Goal: Transaction & Acquisition: Purchase product/service

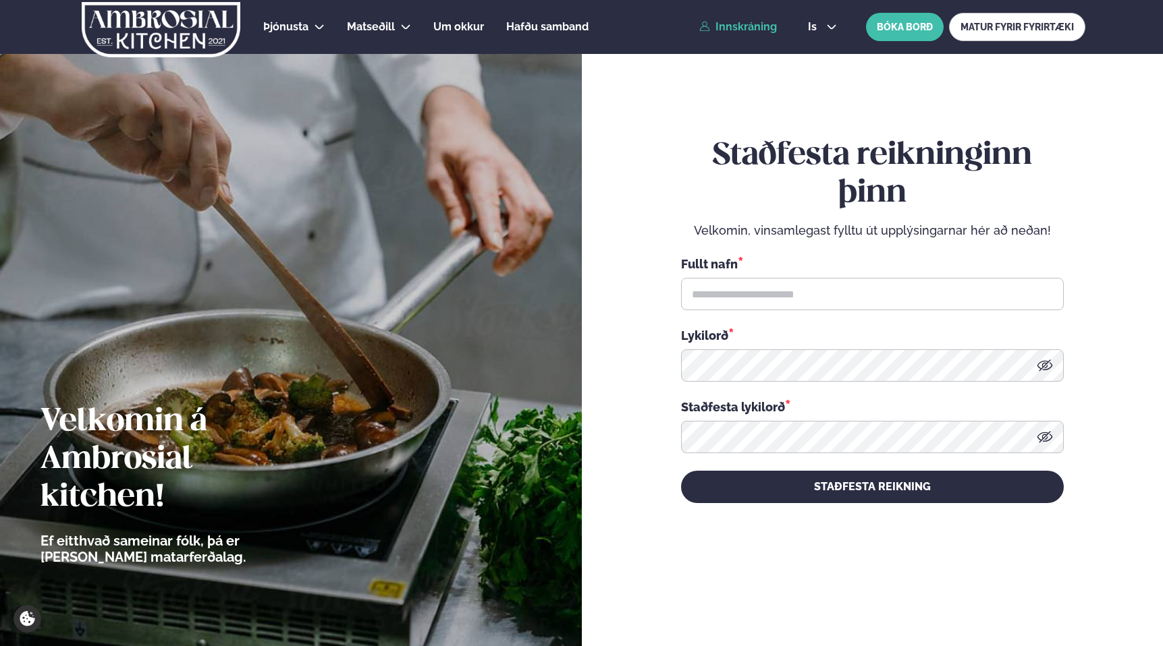
click at [728, 25] on link "Innskráning" at bounding box center [738, 27] width 78 height 12
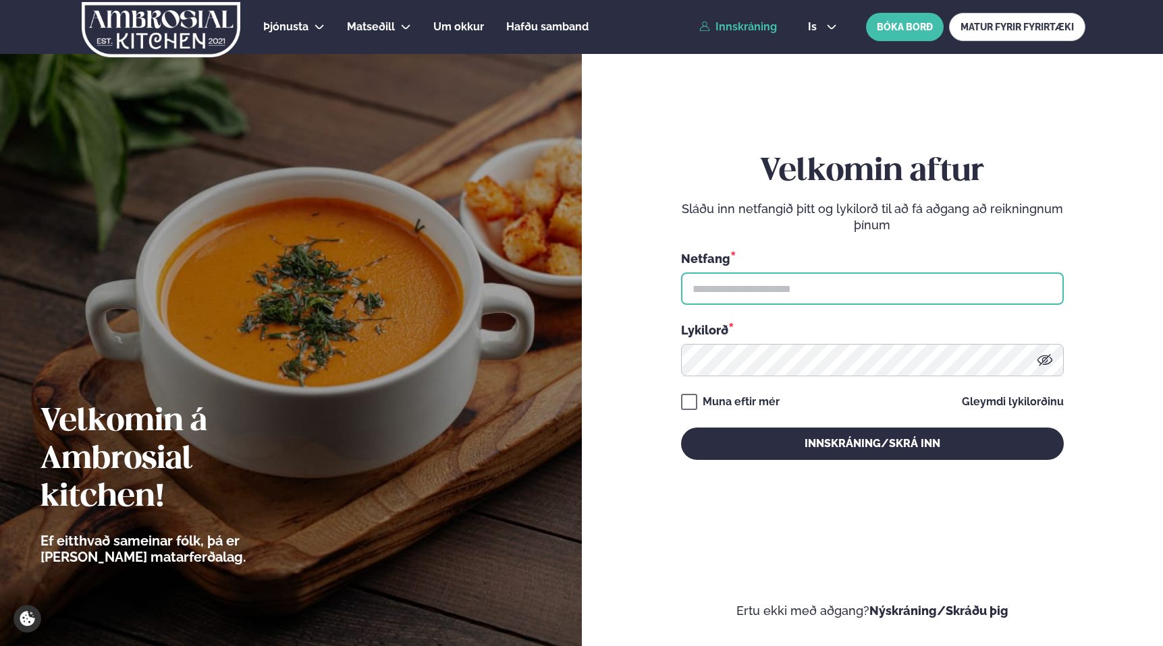
type input "**********"
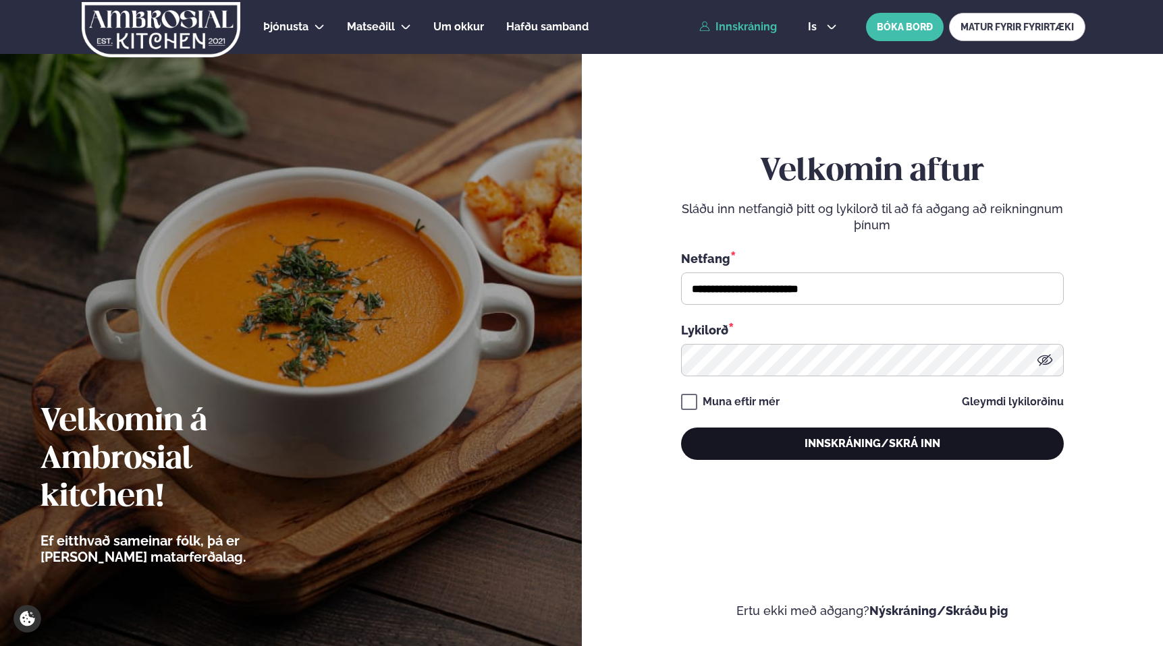
click at [852, 437] on button "Innskráning/Skrá inn" at bounding box center [872, 444] width 383 height 32
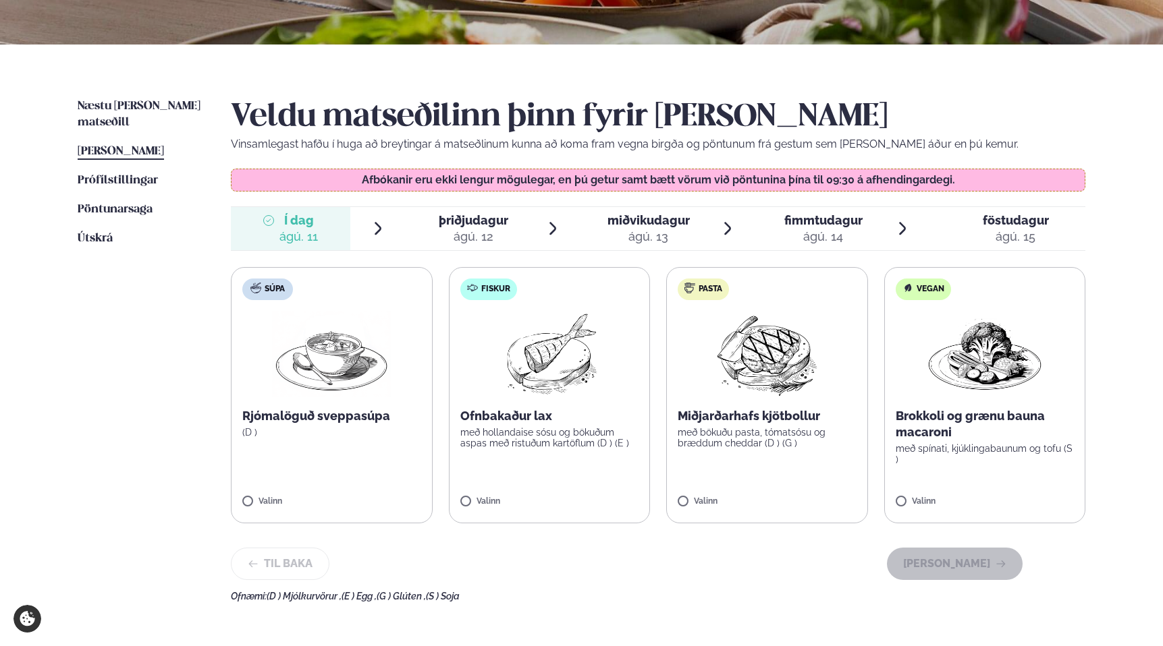
scroll to position [265, 0]
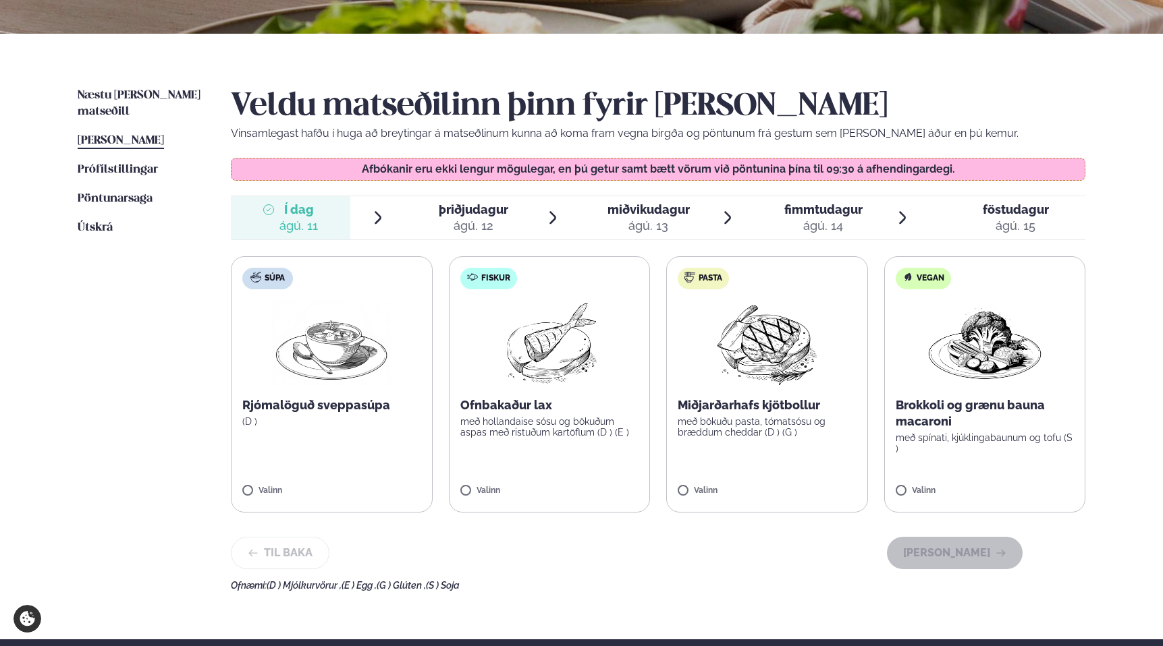
click at [455, 209] on span "þriðjudagur" at bounding box center [474, 209] width 70 height 14
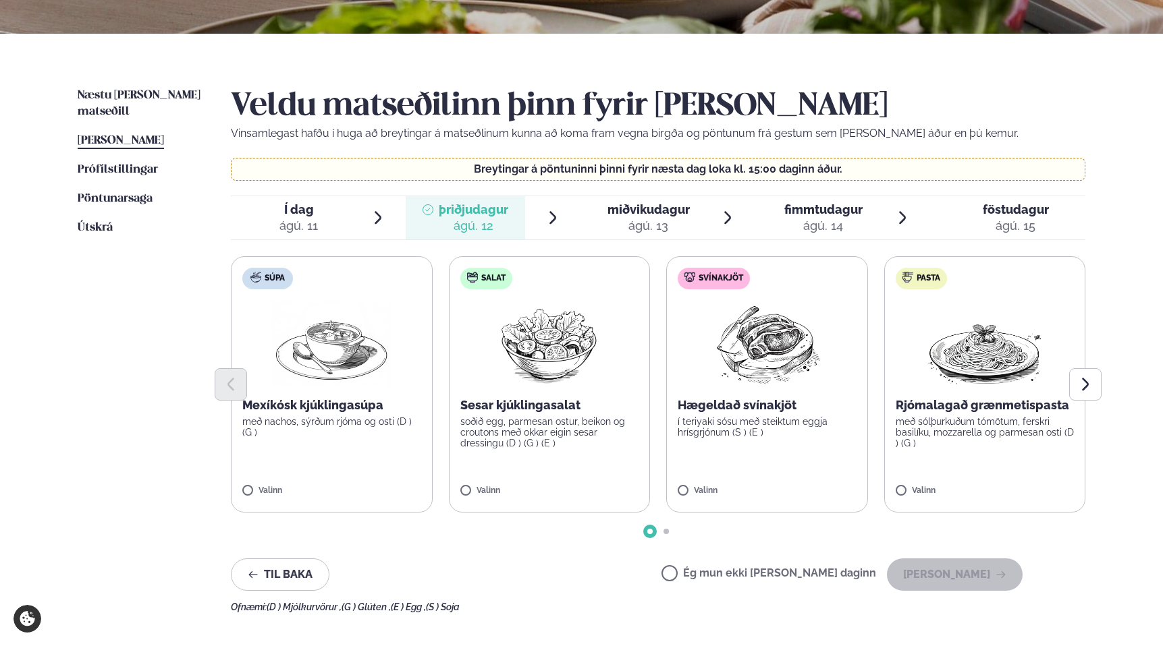
click at [332, 381] on div at bounding box center [658, 384] width 854 height 32
click at [334, 393] on div at bounding box center [658, 384] width 854 height 32
click at [333, 399] on div at bounding box center [658, 384] width 854 height 32
click at [289, 489] on icon at bounding box center [291, 484] width 13 height 13
click at [641, 219] on div "ágú. 13" at bounding box center [648, 226] width 82 height 16
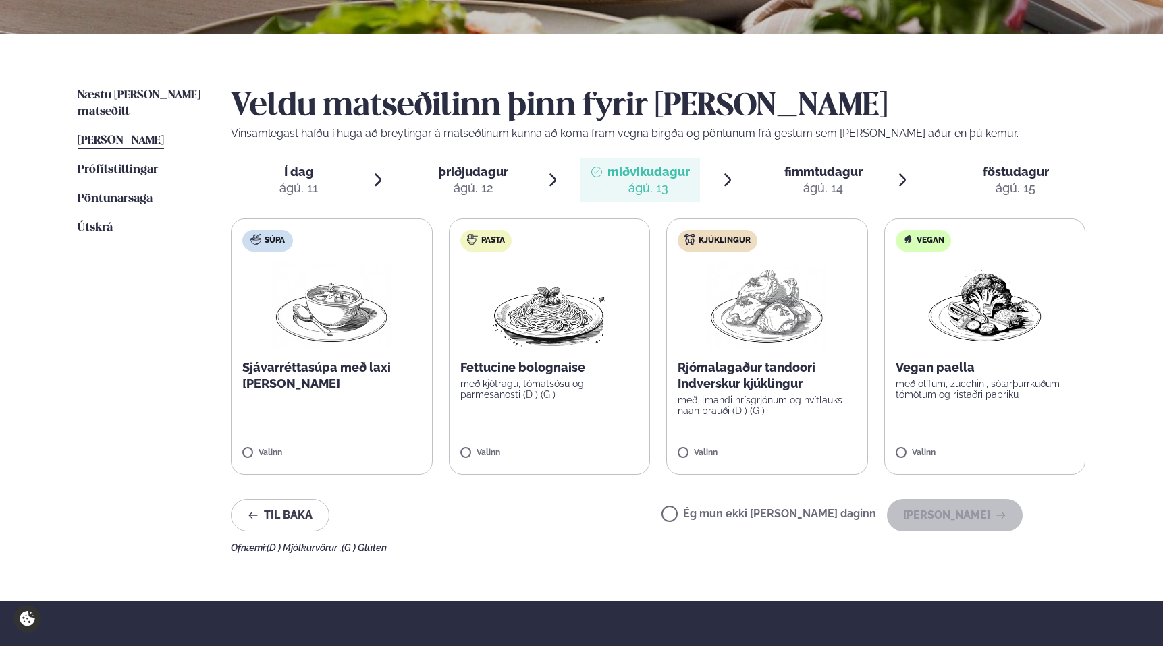
click at [808, 187] on div "ágú. 14" at bounding box center [823, 188] width 78 height 16
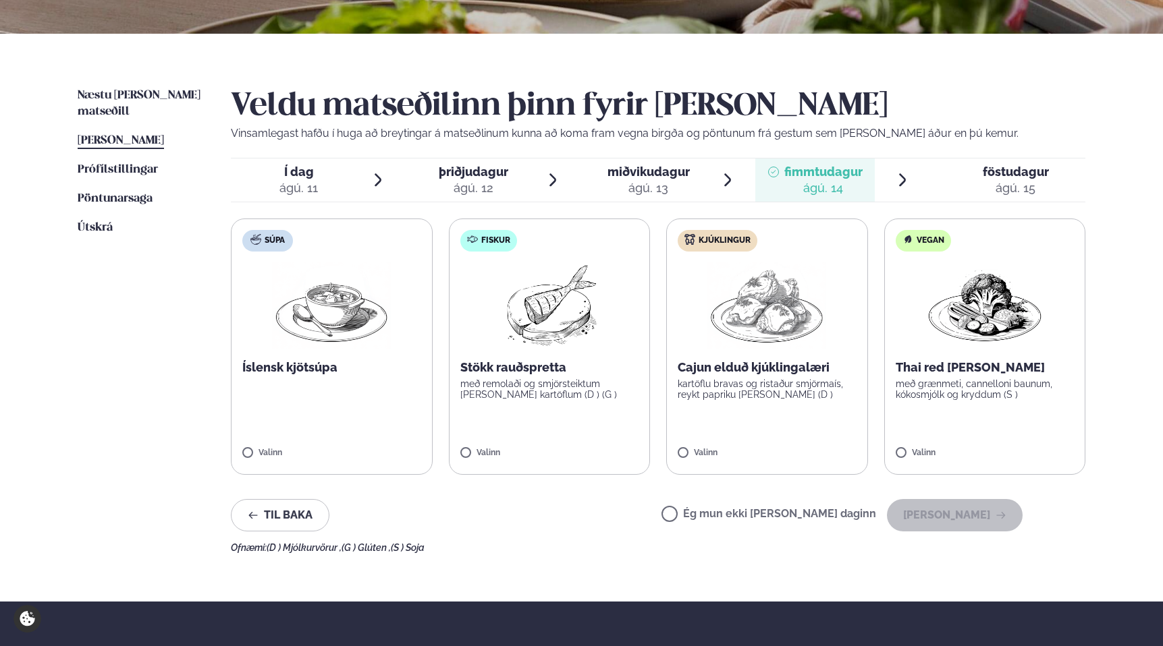
click at [993, 184] on div "ágú. 15" at bounding box center [1015, 188] width 66 height 16
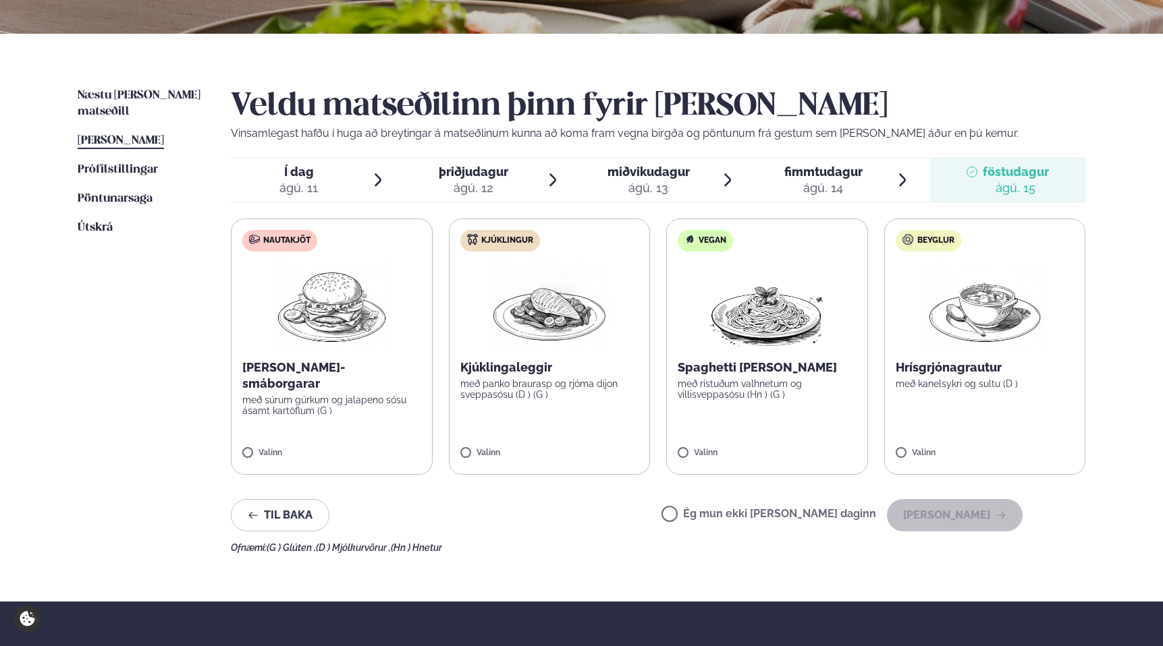
click at [841, 196] on span "fimmtudagur fim. [DATE]" at bounding box center [814, 180] width 119 height 43
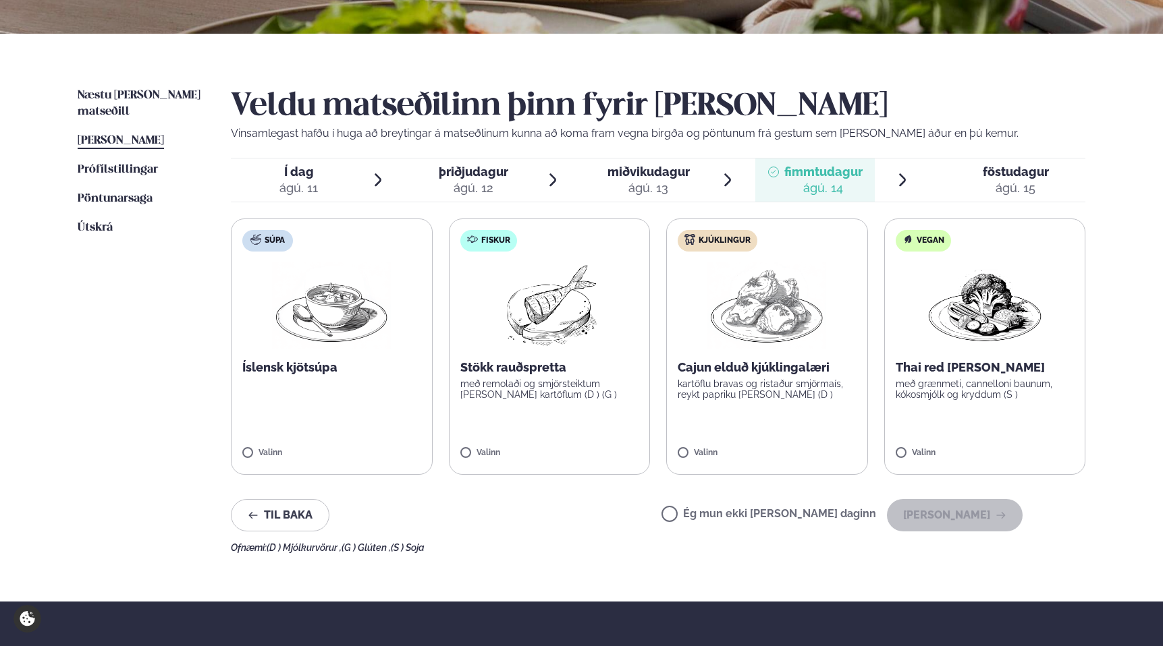
click at [709, 187] on li "miðvikudagur mið. [DATE]" at bounding box center [657, 180] width 155 height 43
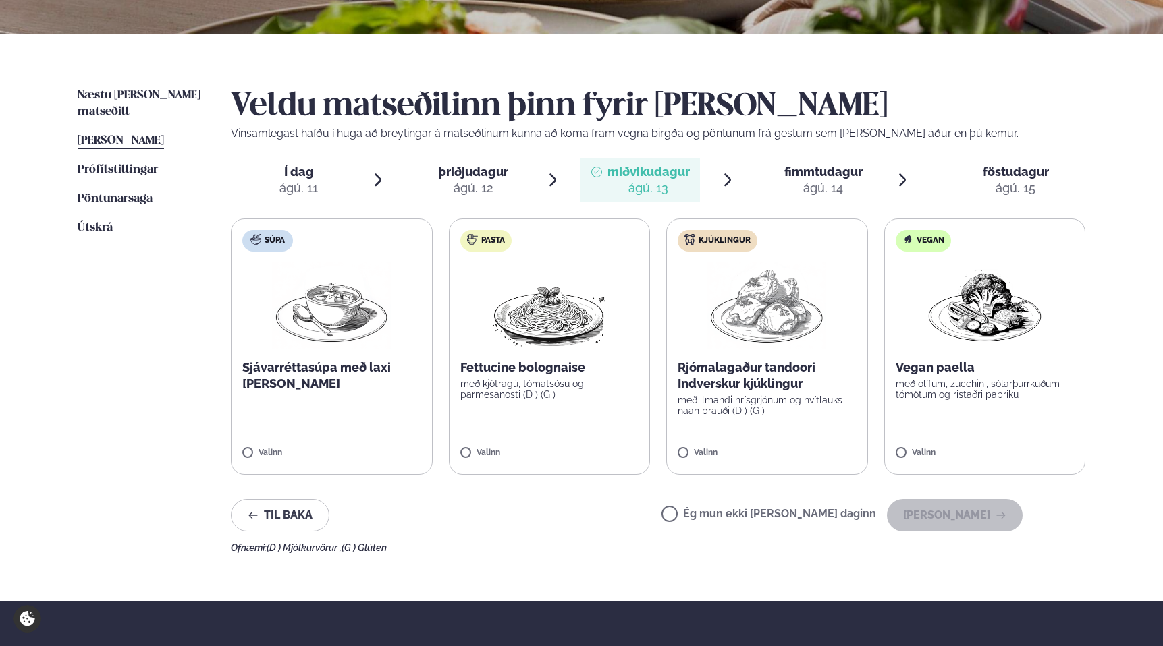
click at [642, 195] on div "ágú. 13" at bounding box center [648, 188] width 82 height 16
click at [497, 175] on span "þriðjudagur" at bounding box center [474, 172] width 70 height 14
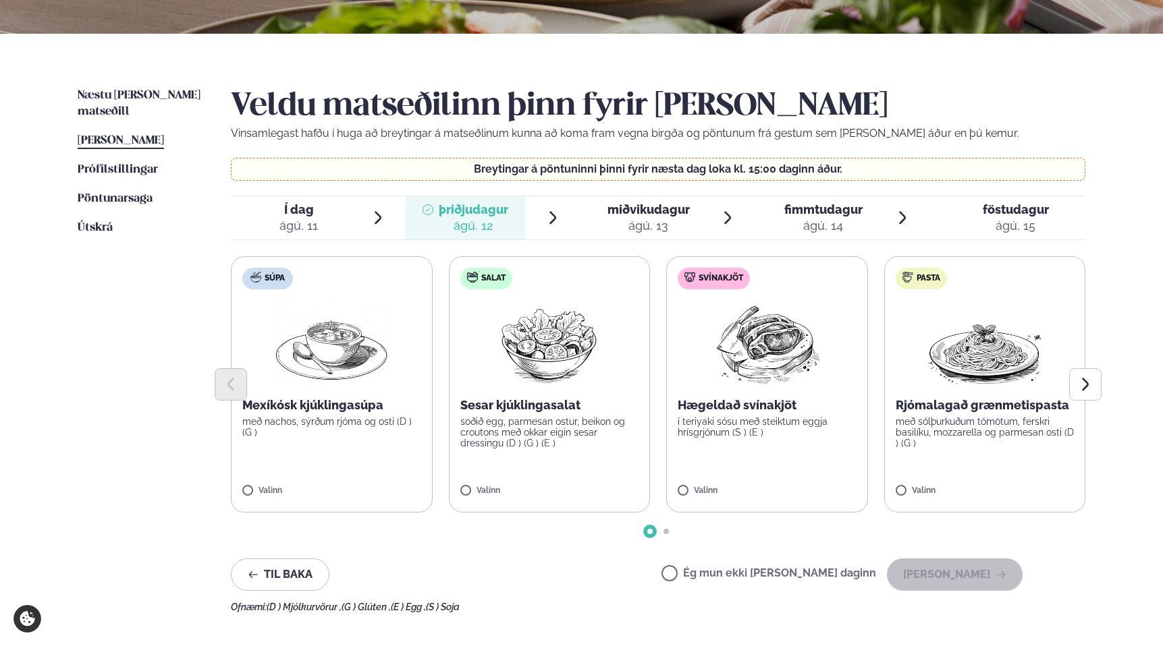
click at [330, 221] on span "Í dag Í d. [DATE]" at bounding box center [290, 217] width 119 height 43
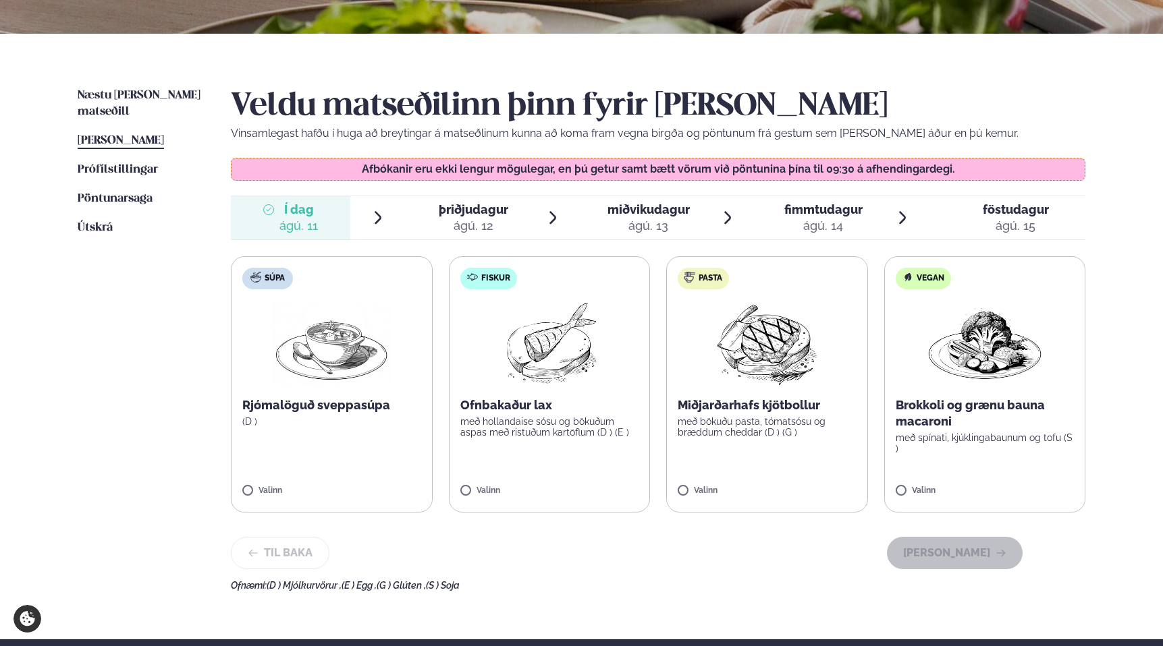
click at [328, 217] on span "Í dag Í d. [DATE]" at bounding box center [290, 217] width 119 height 43
